Goal: Transaction & Acquisition: Purchase product/service

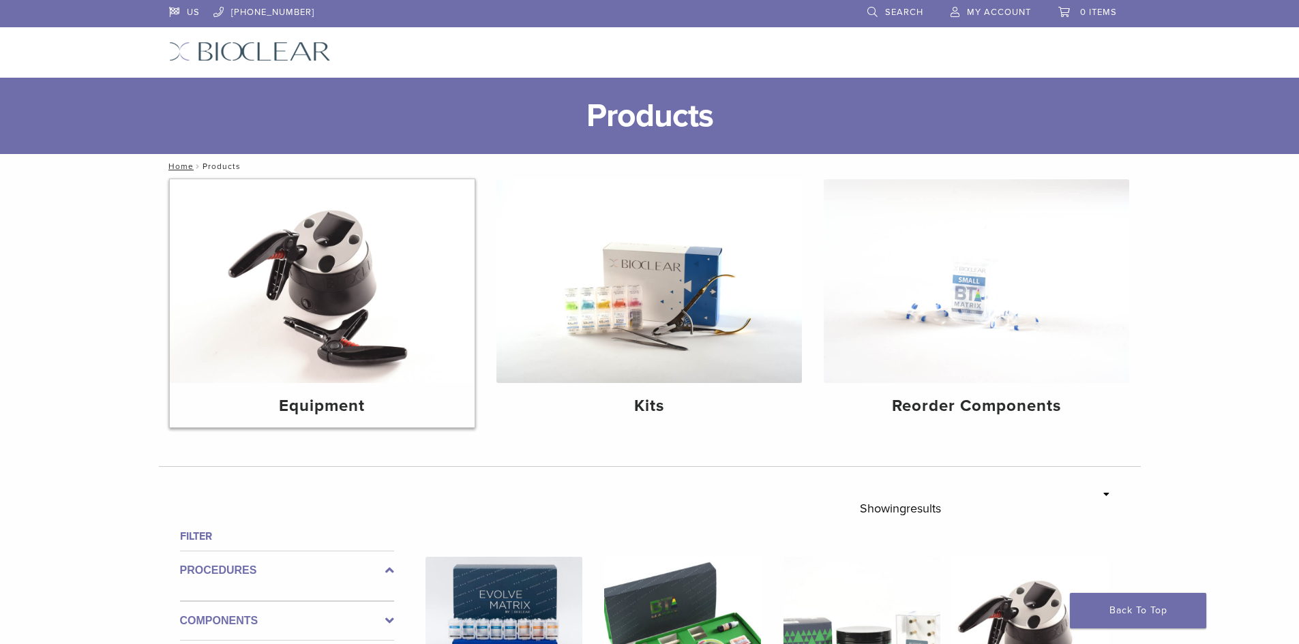
click at [319, 406] on h4 "Equipment" at bounding box center [323, 406] width 284 height 25
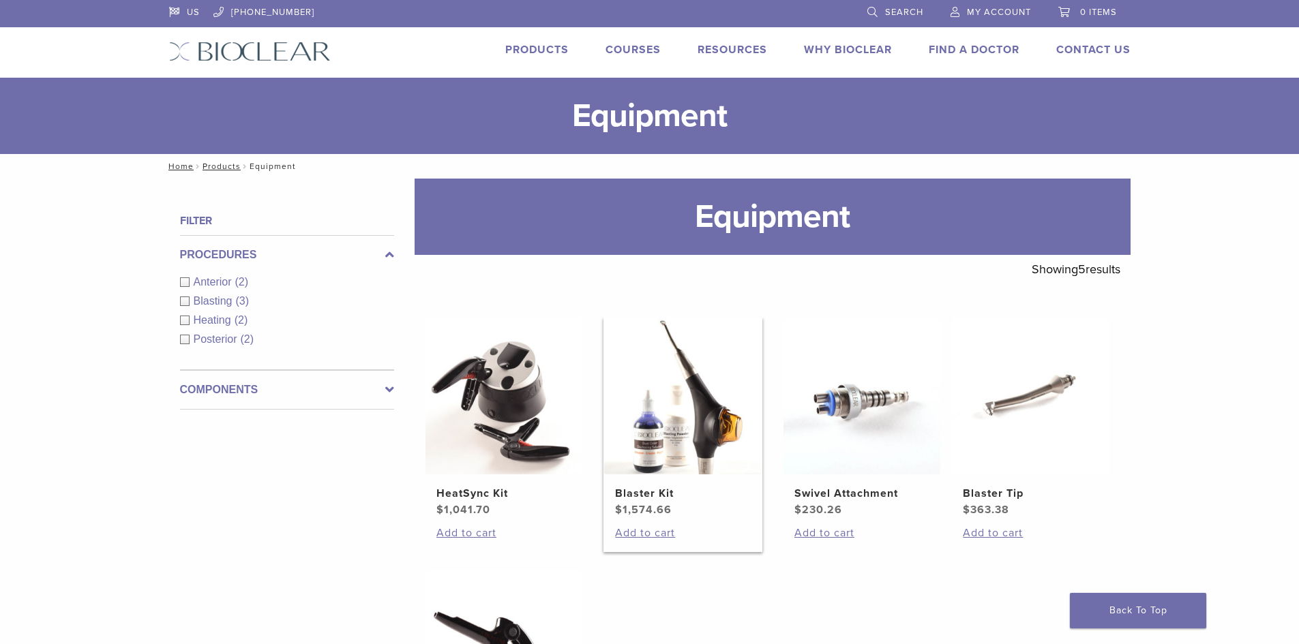
scroll to position [68, 0]
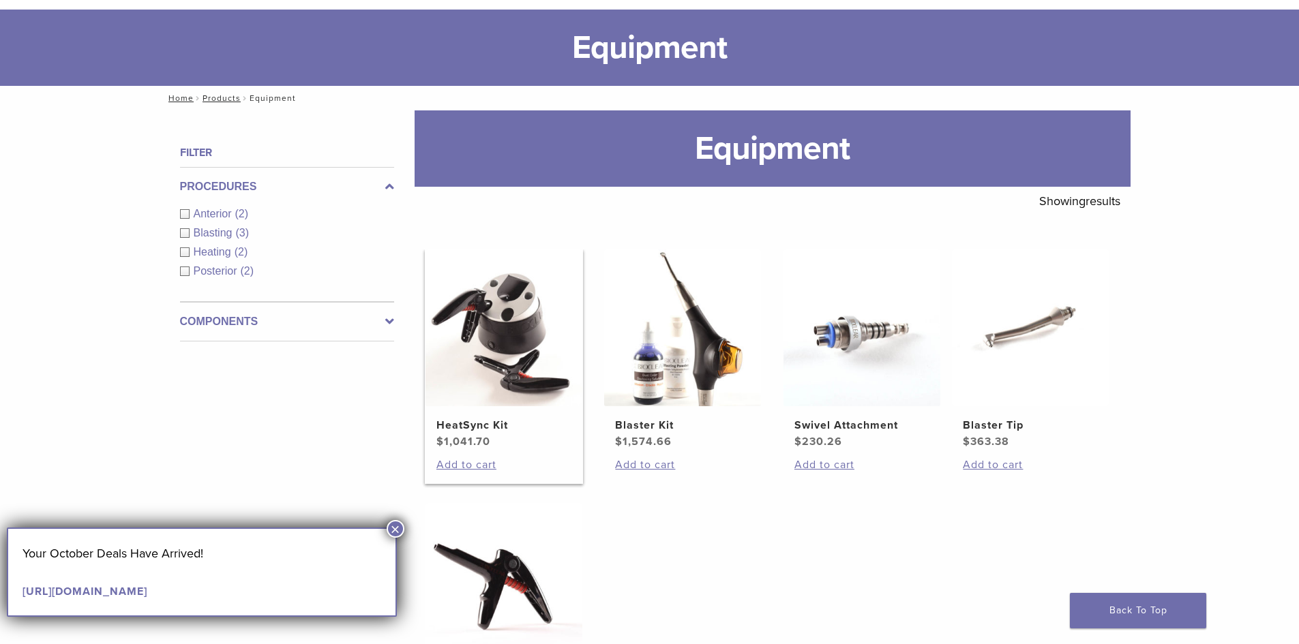
click at [485, 415] on link "HeatSync Kit $ 1,041.70" at bounding box center [504, 350] width 159 height 200
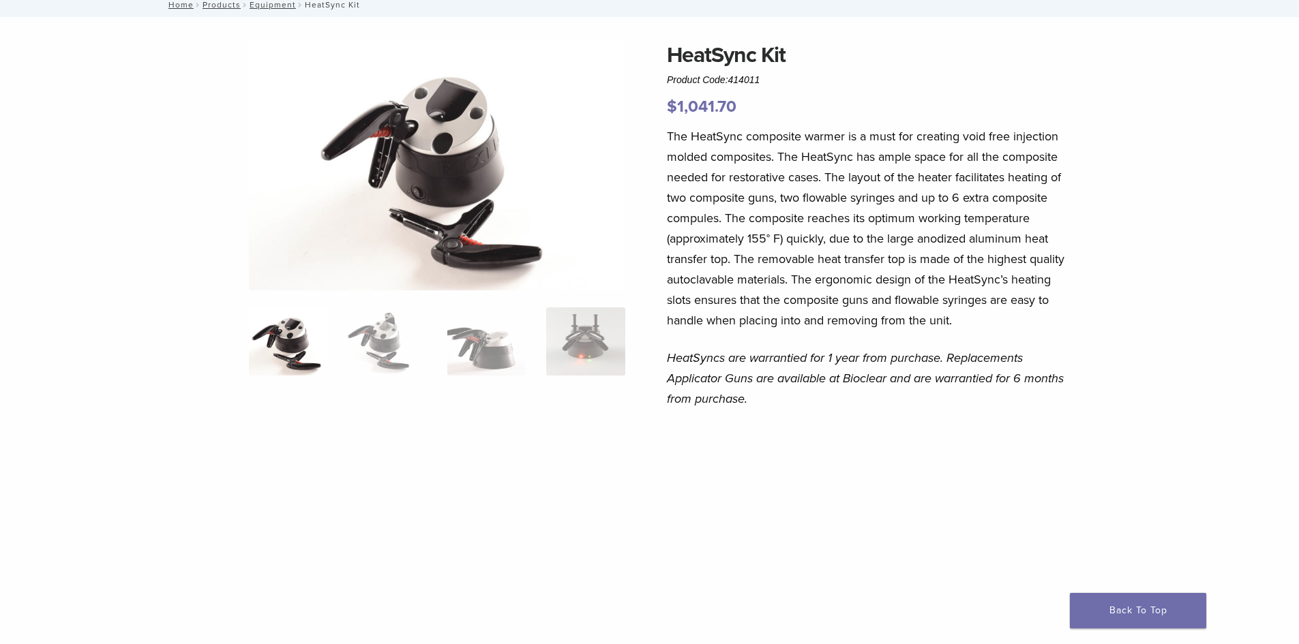
scroll to position [68, 0]
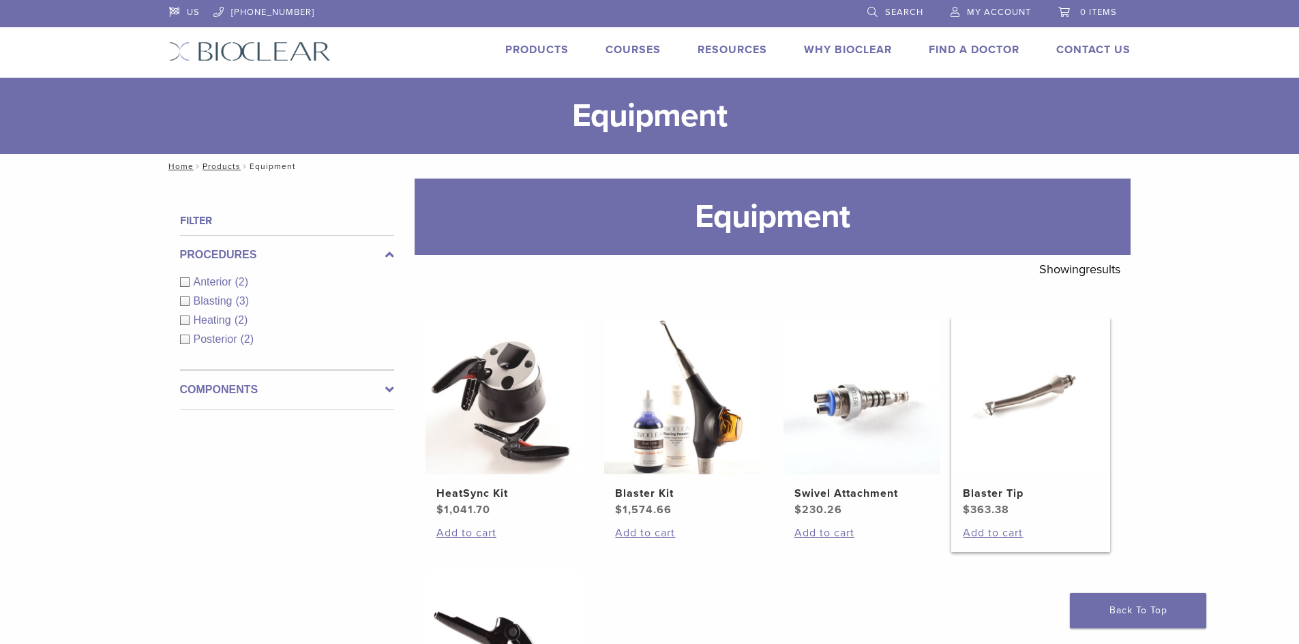
scroll to position [273, 0]
